Goal: Communication & Community: Ask a question

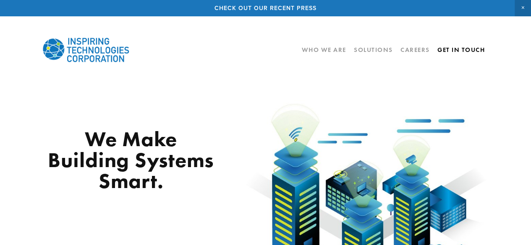
click at [457, 47] on link "Get In Touch" at bounding box center [460, 50] width 47 height 14
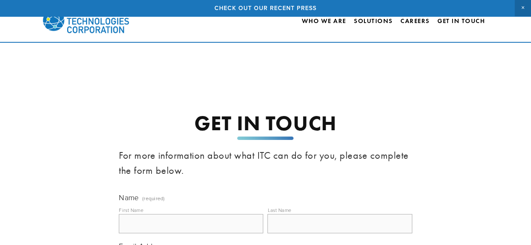
scroll to position [90, 0]
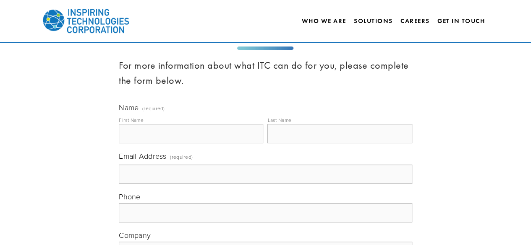
click at [206, 127] on input "First Name" at bounding box center [191, 133] width 144 height 19
type input "AL"
click at [301, 133] on input "Last Name" at bounding box center [339, 133] width 144 height 19
type input "AL DRECHSEL"
type input "adrechsel@tilghmanbuilder.com"
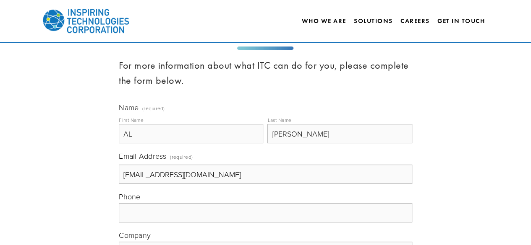
type input "(774) 696-9523"
click at [353, 136] on input "AL DRECHSEL" at bounding box center [339, 133] width 144 height 19
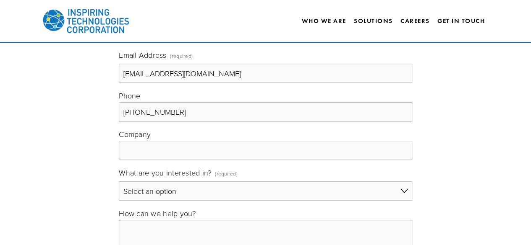
scroll to position [192, 0]
type input "DRECHSEL"
click at [294, 146] on input "Company" at bounding box center [265, 150] width 293 height 19
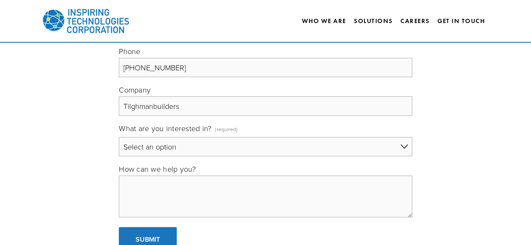
scroll to position [238, 0]
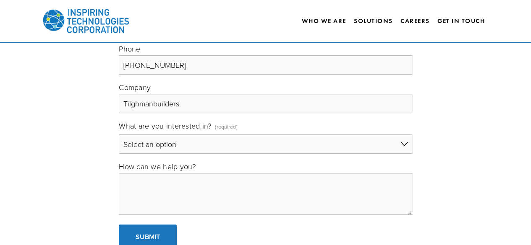
type input "Tilghmanbuilders"
click at [224, 147] on select "Select an option General Building Automation Electronic Security Systems IT Sol…" at bounding box center [265, 144] width 293 height 19
select select "General"
click at [119, 135] on select "Select an option General Building Automation Electronic Security Systems IT Sol…" at bounding box center [265, 144] width 293 height 19
click at [199, 188] on textarea "How can we help you?" at bounding box center [265, 194] width 293 height 42
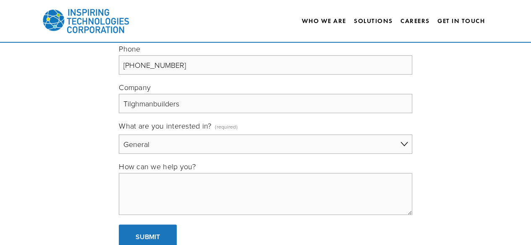
paste textarea "Hello. I’m reaching out to inquire about your services. I have an upcoming proj…"
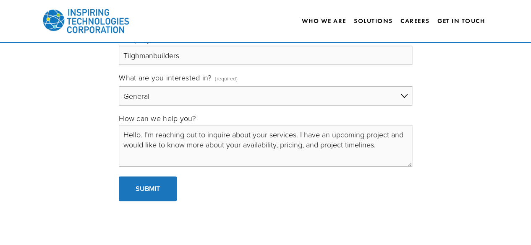
scroll to position [300, 0]
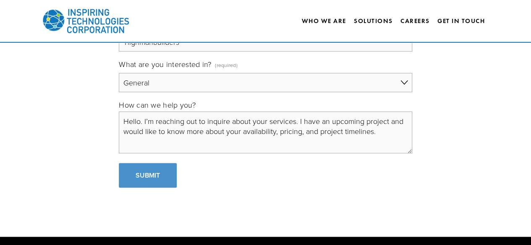
type textarea "Hello. I’m reaching out to inquire about your services. I have an upcoming proj…"
click at [159, 175] on span "Submit" at bounding box center [147, 176] width 24 height 10
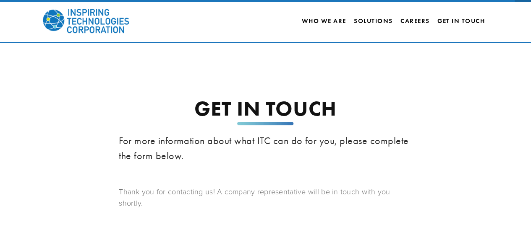
scroll to position [14, 0]
